Goal: Information Seeking & Learning: Learn about a topic

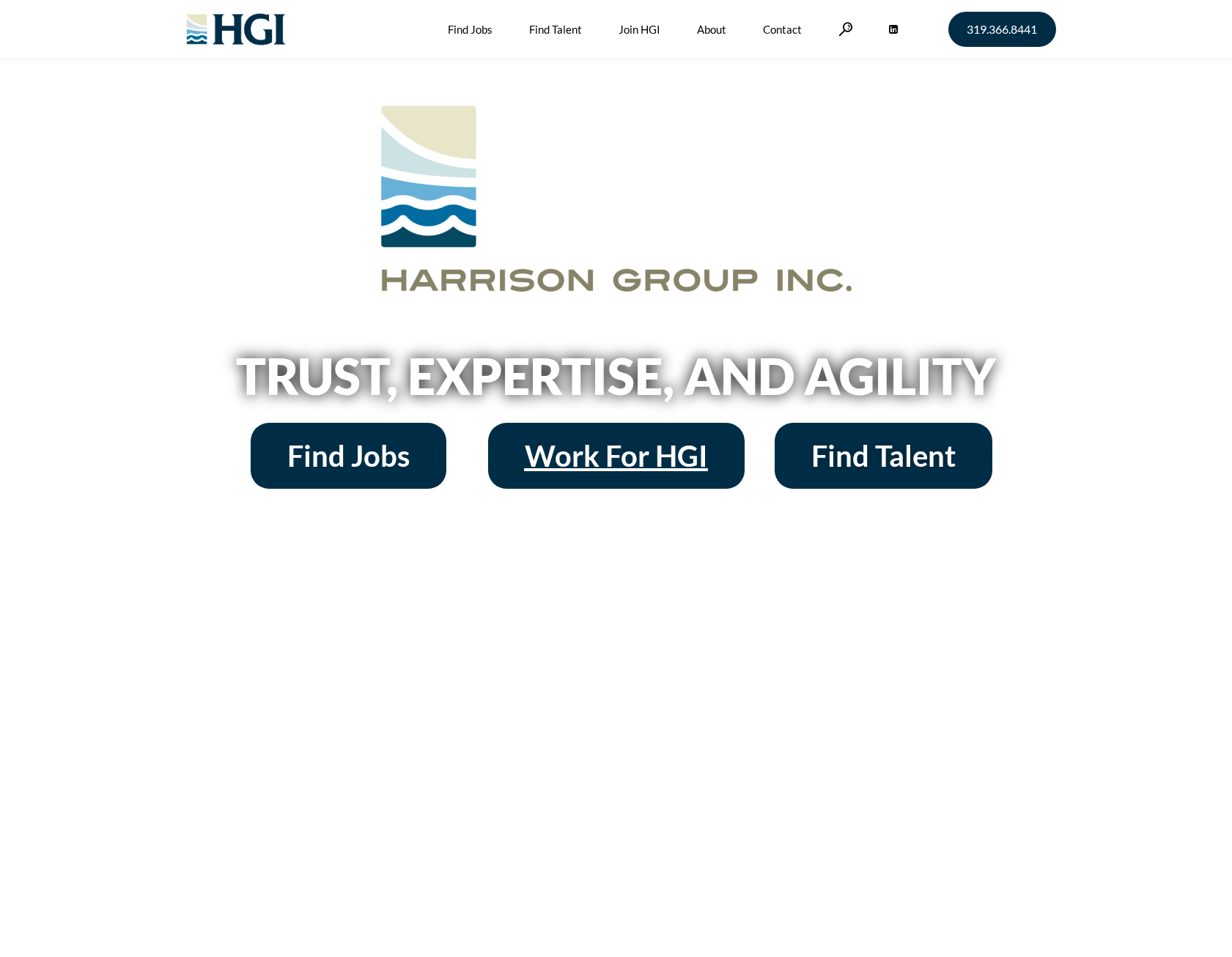
click at [609, 462] on span "Work For HGI" at bounding box center [616, 455] width 183 height 29
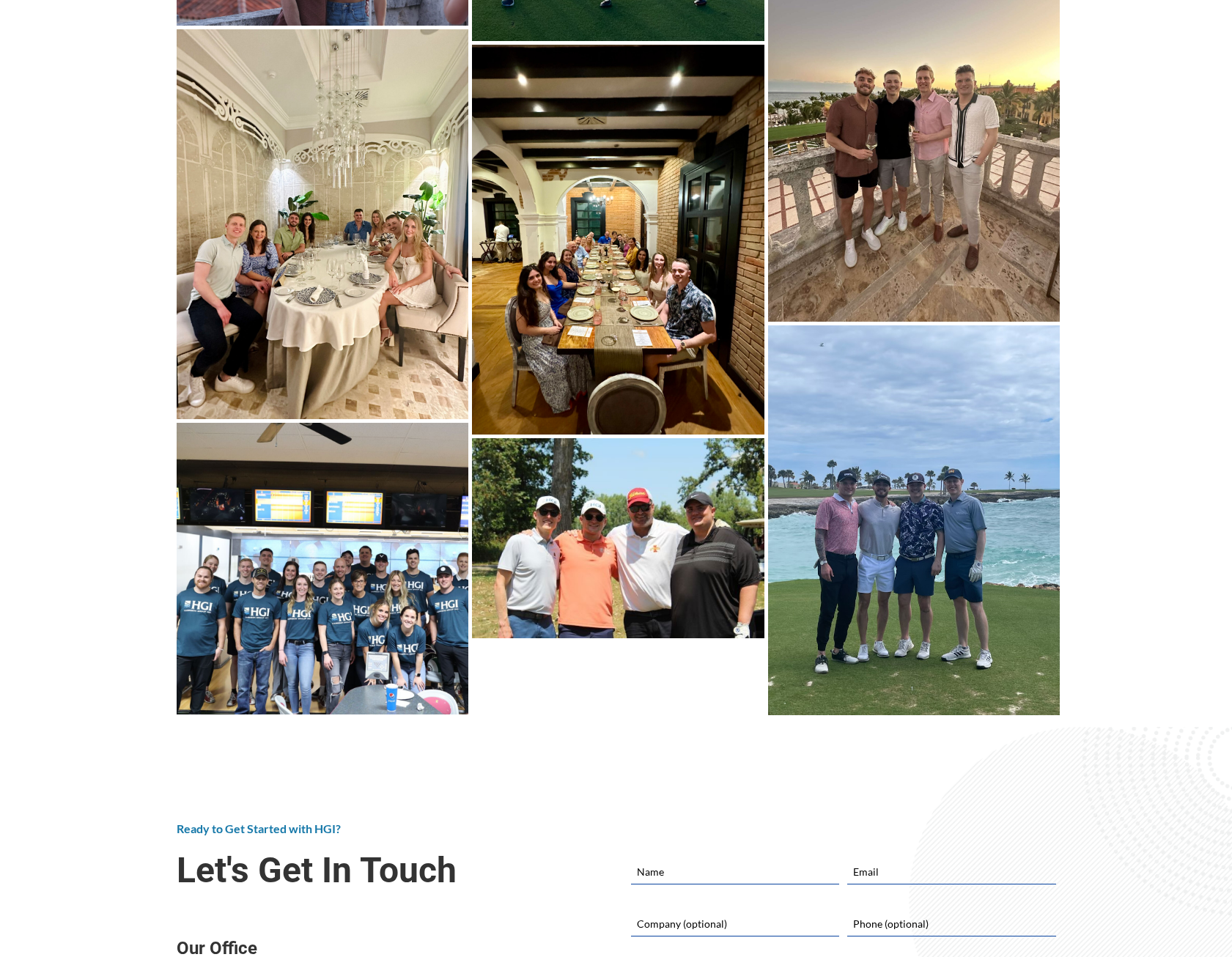
scroll to position [5201, 0]
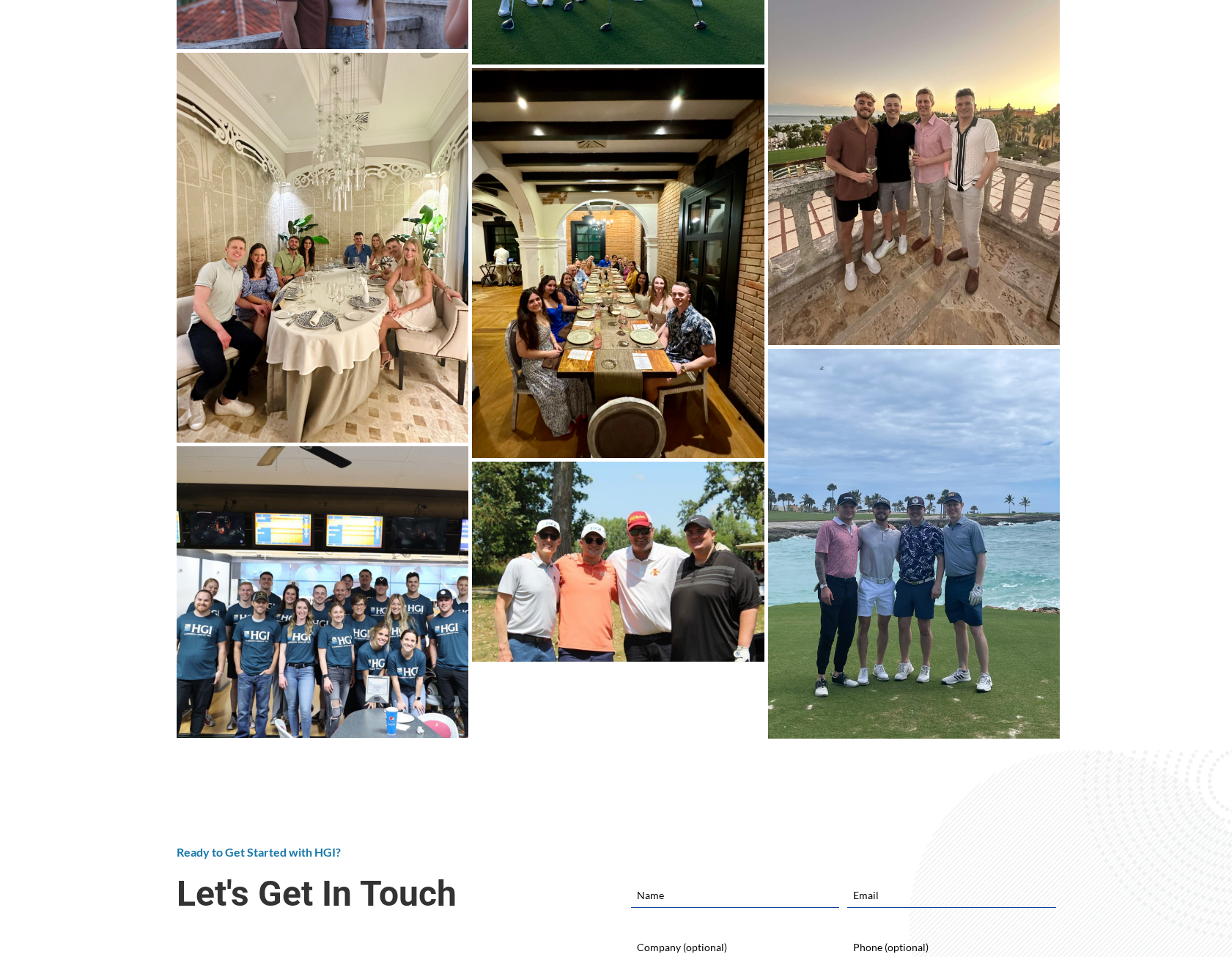
click at [389, 246] on img at bounding box center [325, 249] width 296 height 394
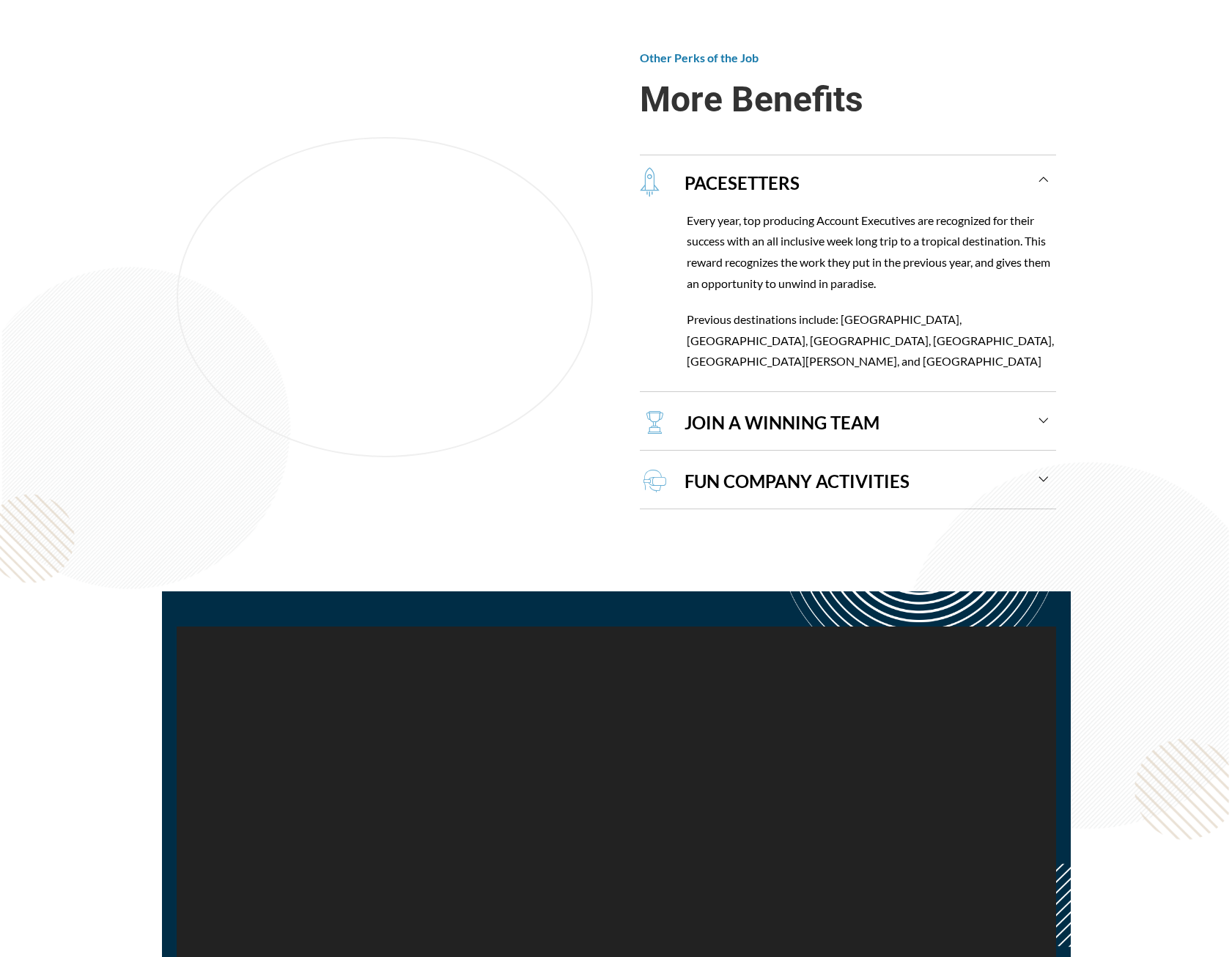
scroll to position [1611, 0]
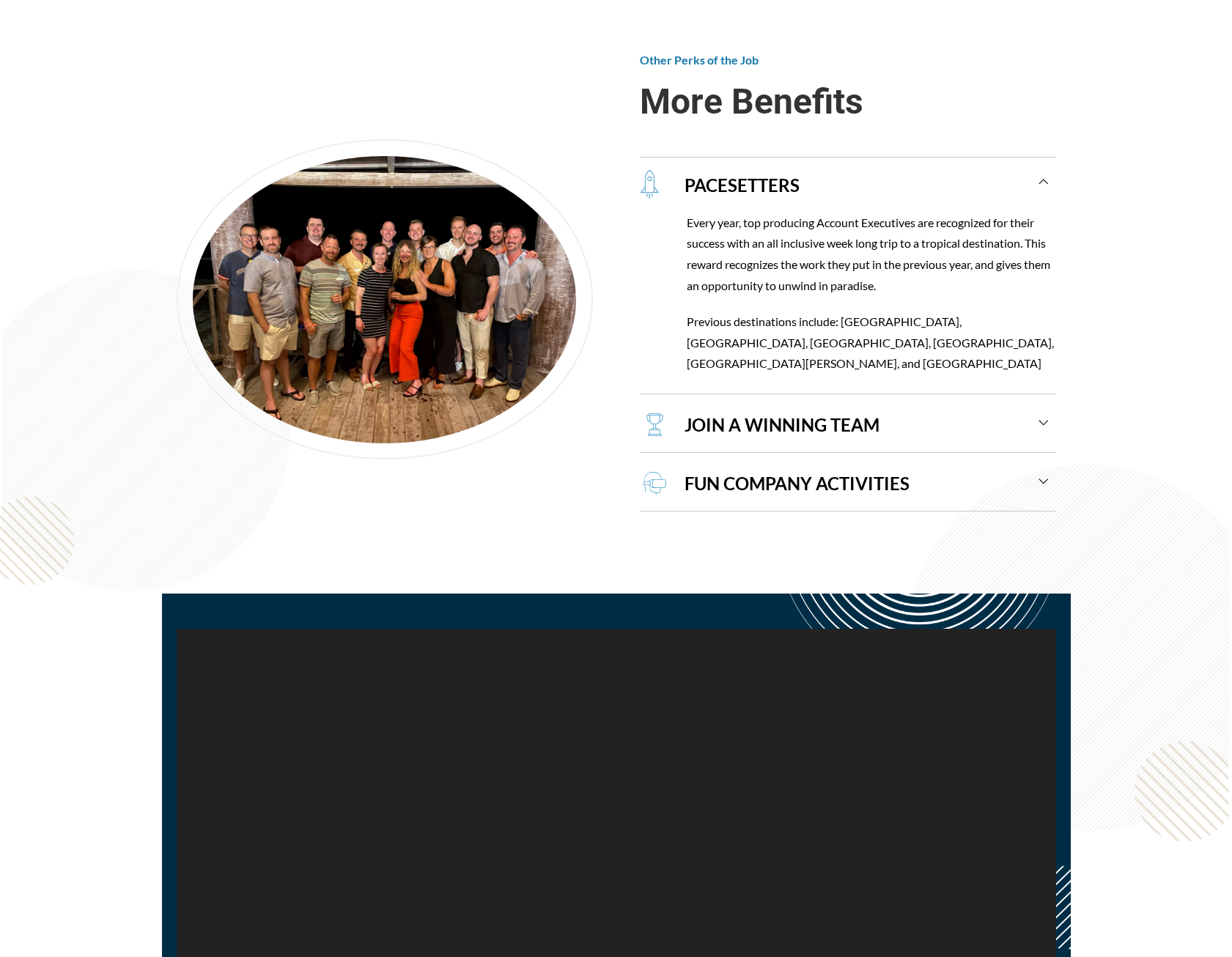
click at [842, 407] on div "JOIN A WINNING TEAM" at bounding box center [858, 425] width 379 height 54
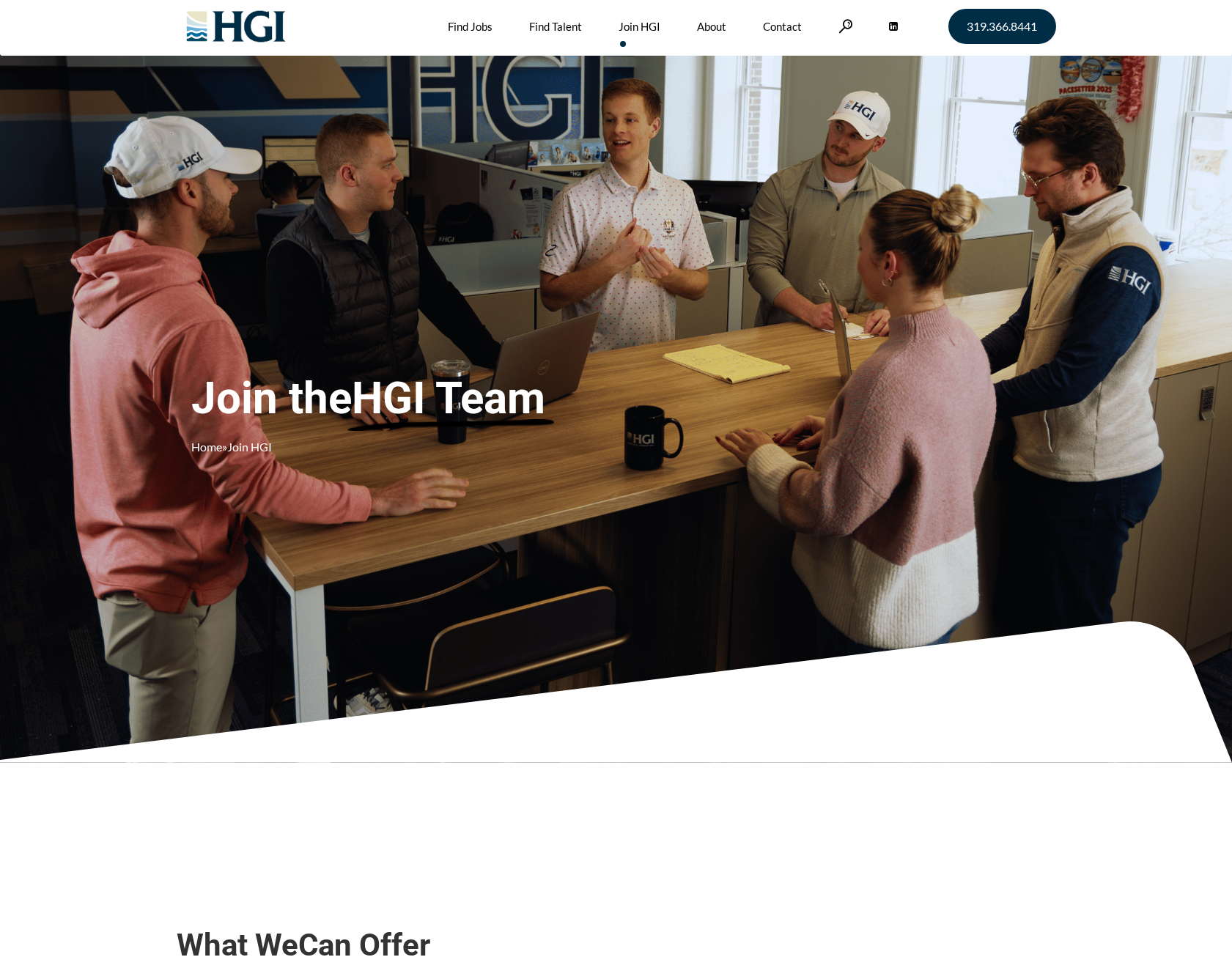
scroll to position [0, 0]
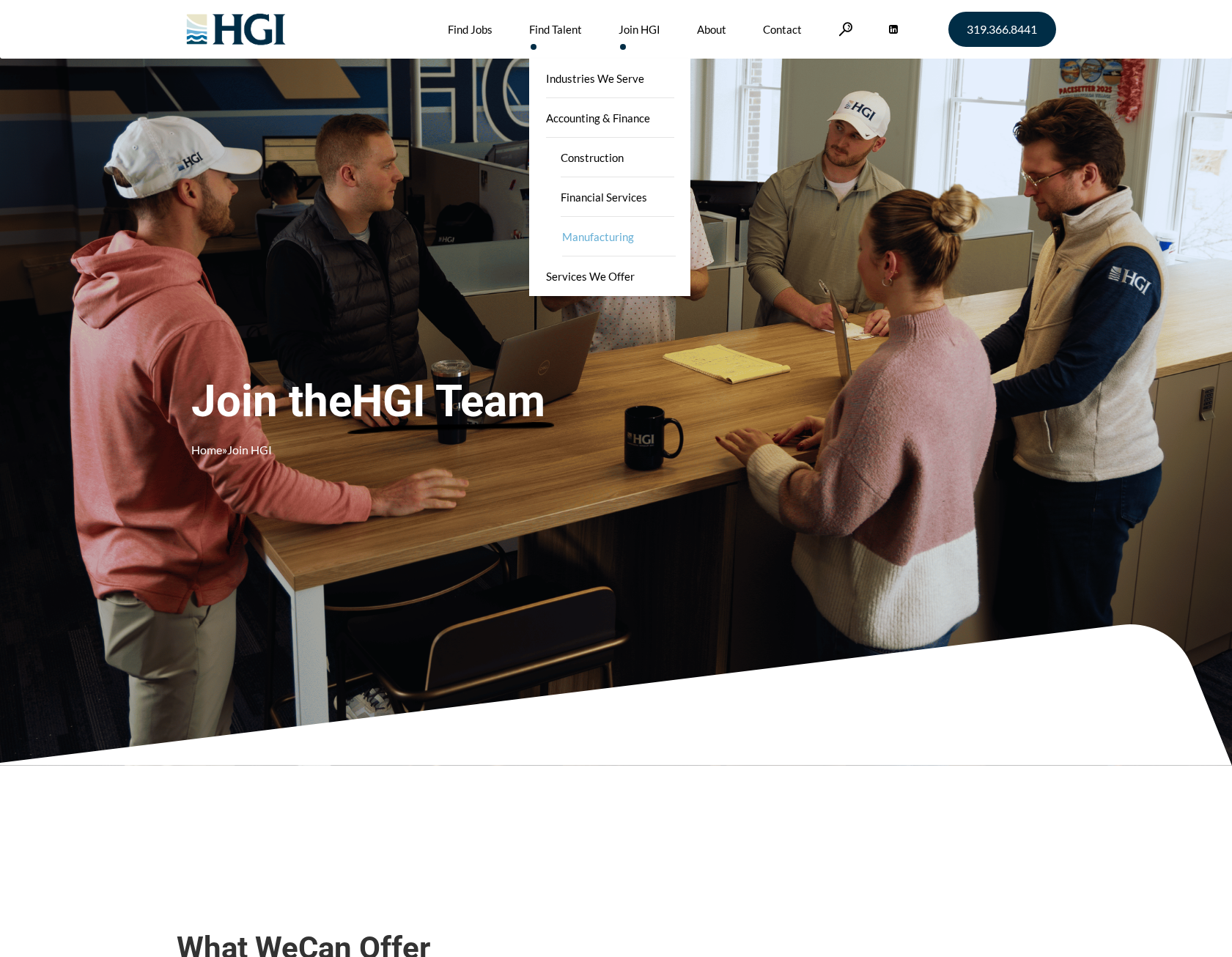
click at [623, 238] on link "Manufacturing" at bounding box center [618, 236] width 146 height 40
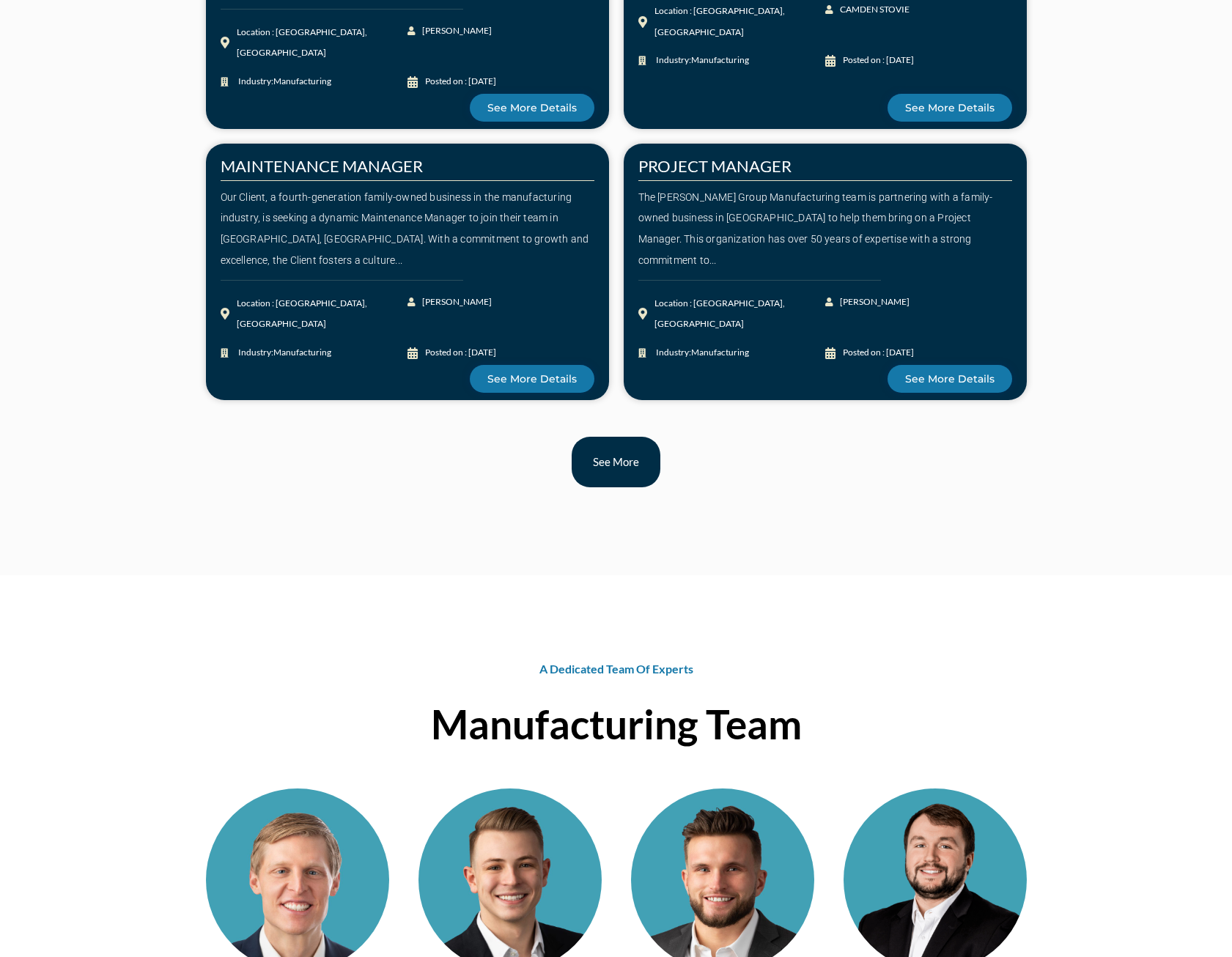
scroll to position [1758, 0]
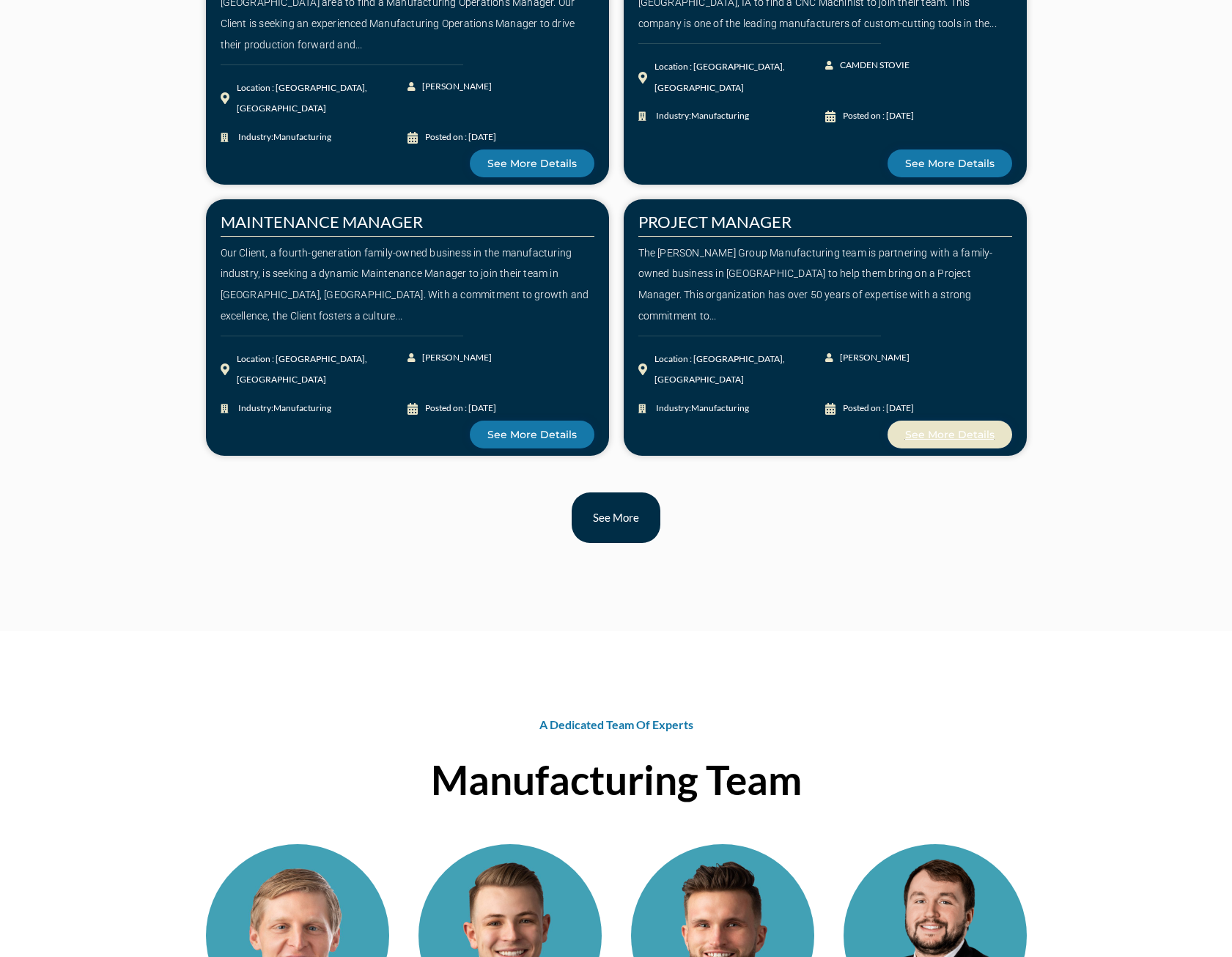
click at [946, 435] on span "See More Details" at bounding box center [950, 434] width 89 height 10
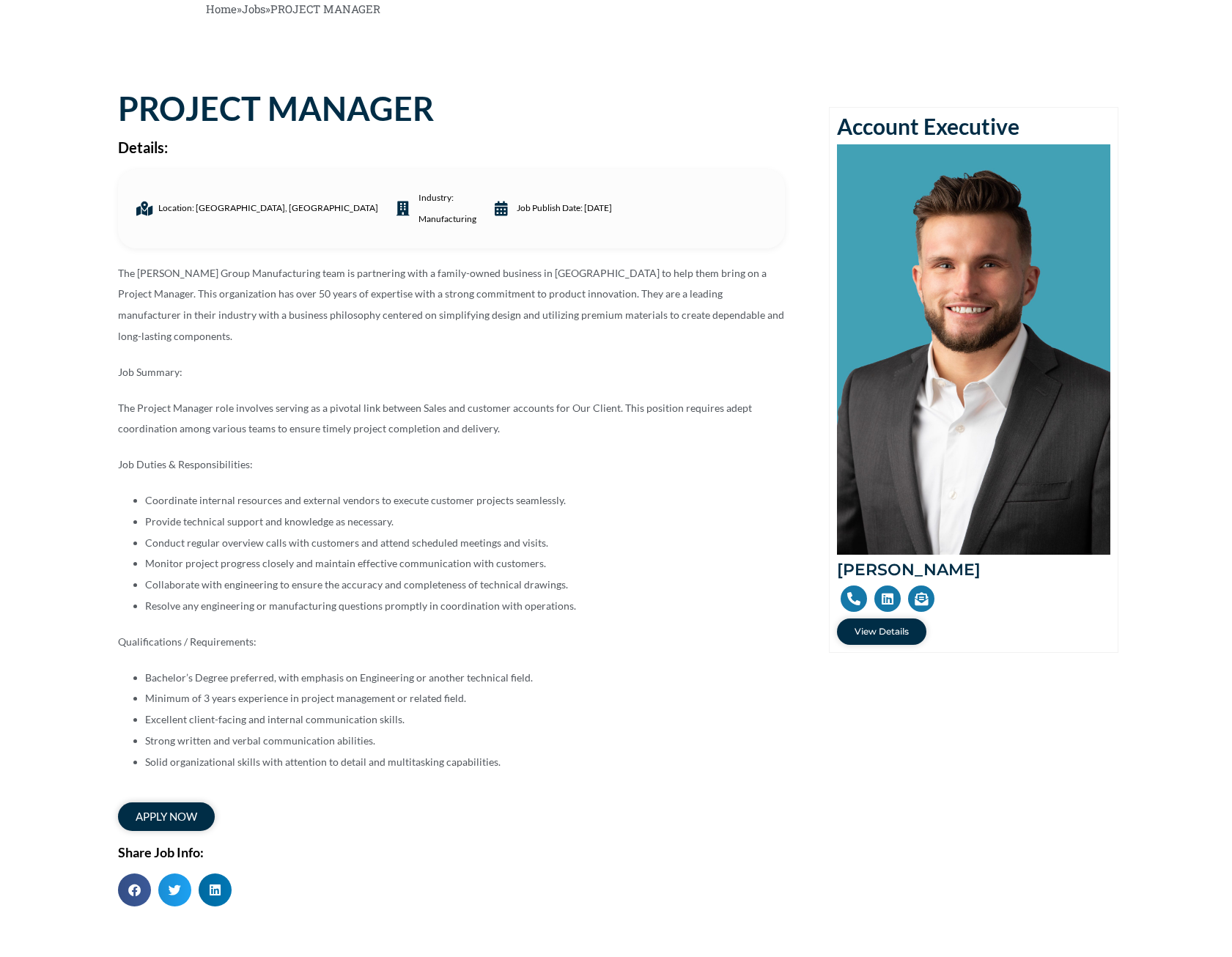
scroll to position [73, 0]
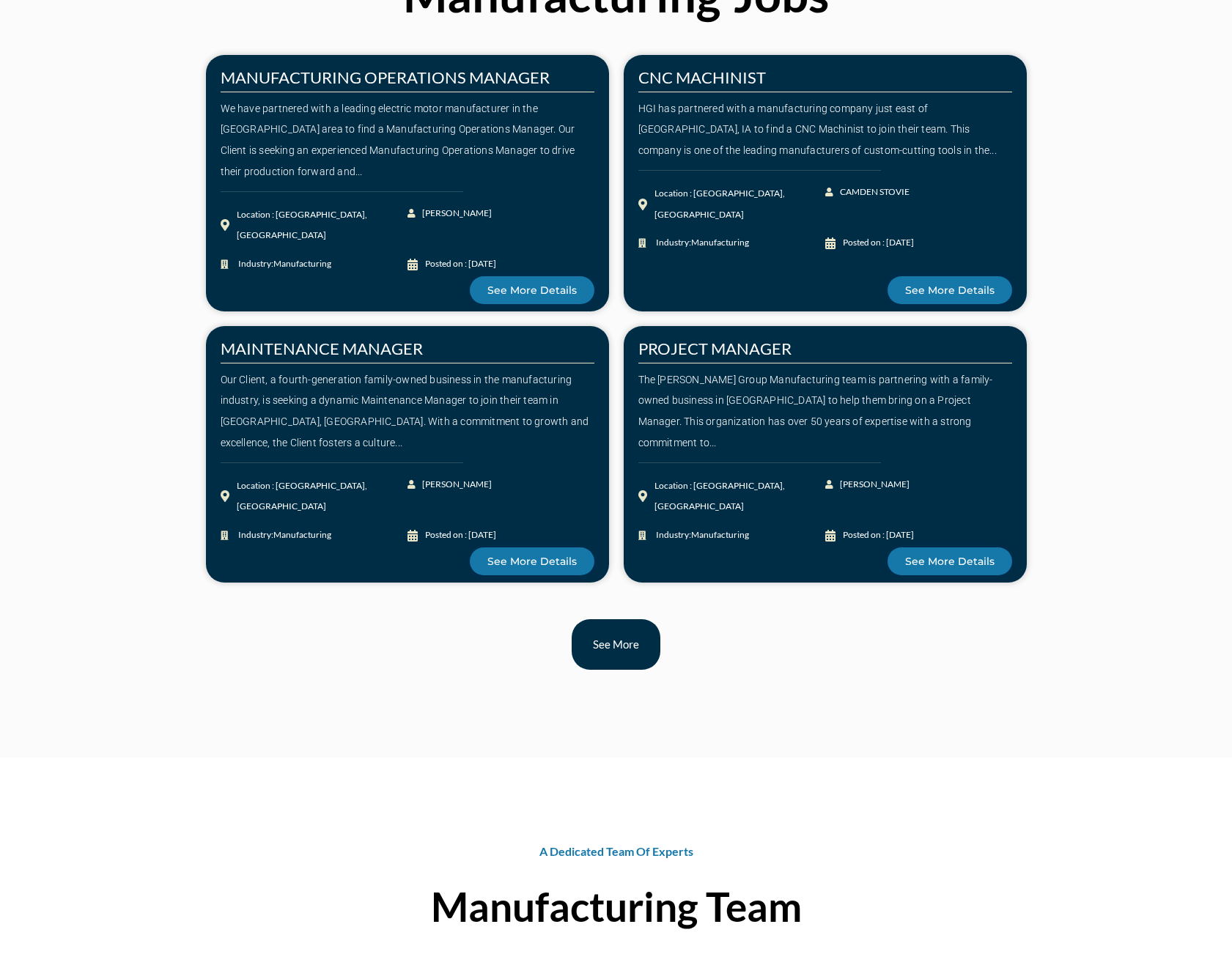
scroll to position [1558, 0]
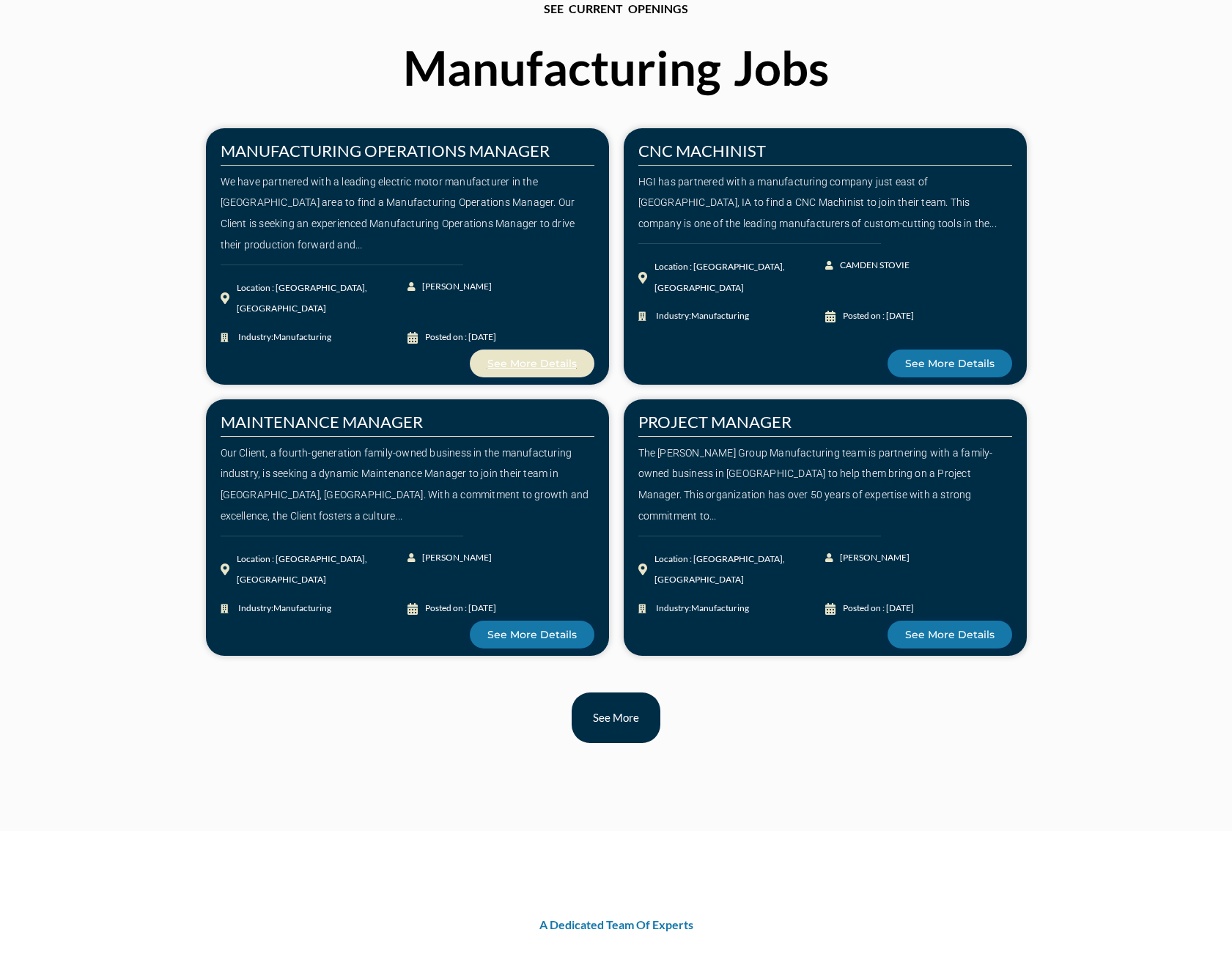
click at [533, 361] on span "See More Details" at bounding box center [532, 363] width 89 height 10
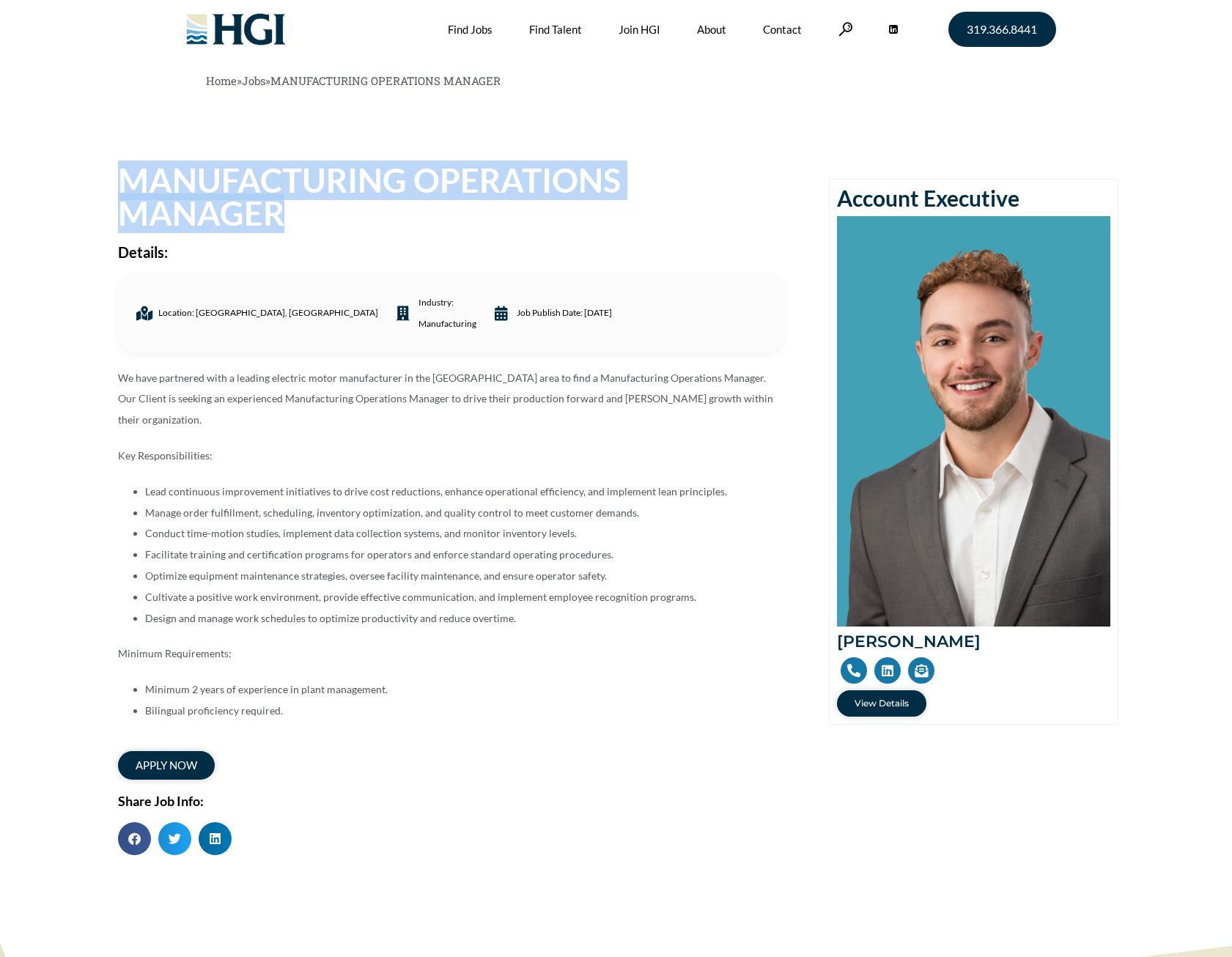
drag, startPoint x: 118, startPoint y: 182, endPoint x: 288, endPoint y: 216, distance: 173.4
click at [288, 216] on h1 "MANUFACTURING OPERATIONS MANAGER" at bounding box center [451, 197] width 667 height 66
click at [471, 216] on h1 "MANUFACTURING OPERATIONS MANAGER" at bounding box center [451, 197] width 667 height 66
